Goal: Information Seeking & Learning: Learn about a topic

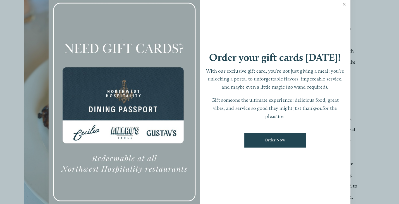
scroll to position [186, 0]
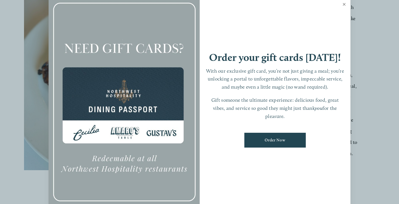
click at [345, 4] on link "Close" at bounding box center [344, 5] width 11 height 16
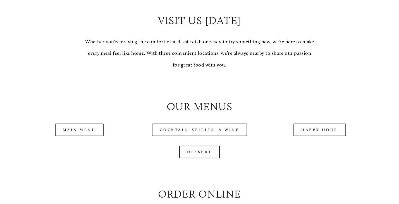
scroll to position [484, 0]
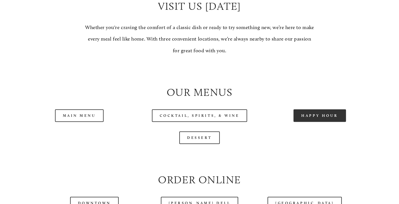
click at [316, 122] on link "Happy Hour" at bounding box center [320, 115] width 53 height 13
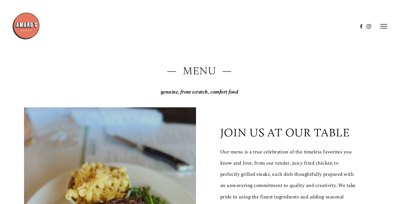
scroll to position [0, 0]
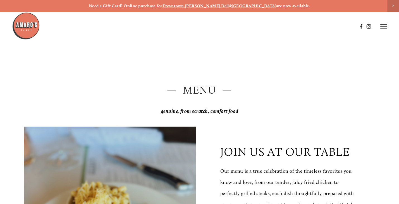
click at [184, 4] on strong "Downtown" at bounding box center [174, 5] width 22 height 5
drag, startPoint x: 27, startPoint y: 43, endPoint x: 27, endPoint y: 92, distance: 48.9
click at [22, 22] on img at bounding box center [26, 26] width 28 height 28
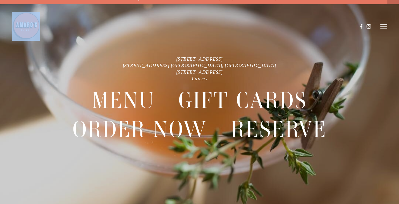
scroll to position [12, 0]
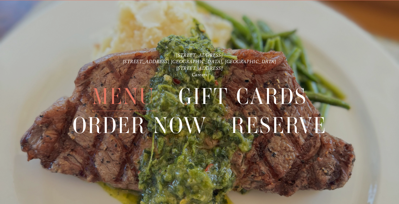
click at [128, 92] on span "Menu" at bounding box center [123, 96] width 63 height 29
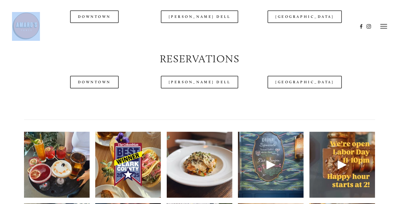
scroll to position [559, 0]
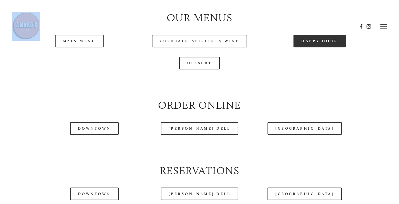
click at [314, 47] on link "Happy Hour" at bounding box center [320, 41] width 53 height 13
